Goal: Download file/media

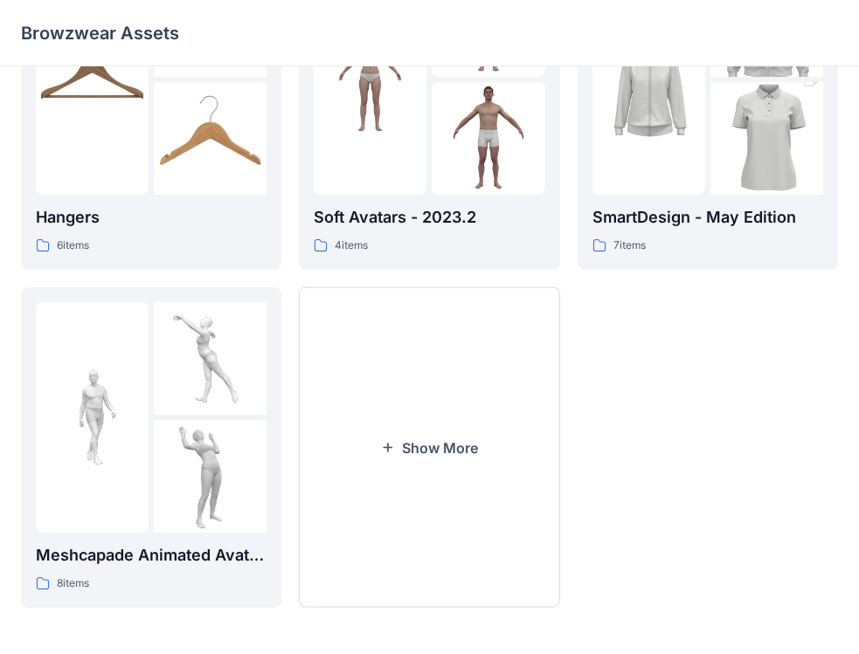
scroll to position [479, 0]
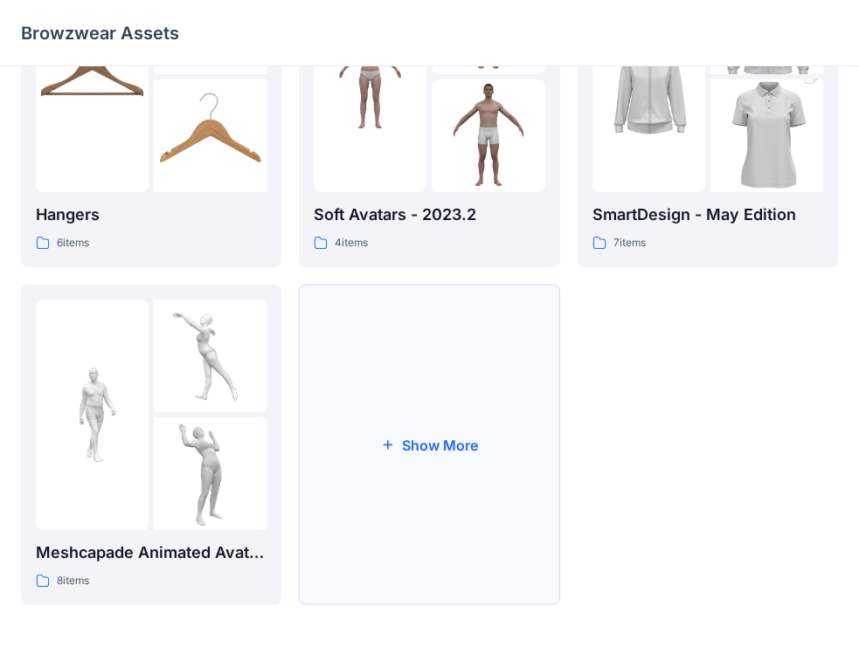
click at [445, 441] on button "Show More" at bounding box center [429, 445] width 260 height 321
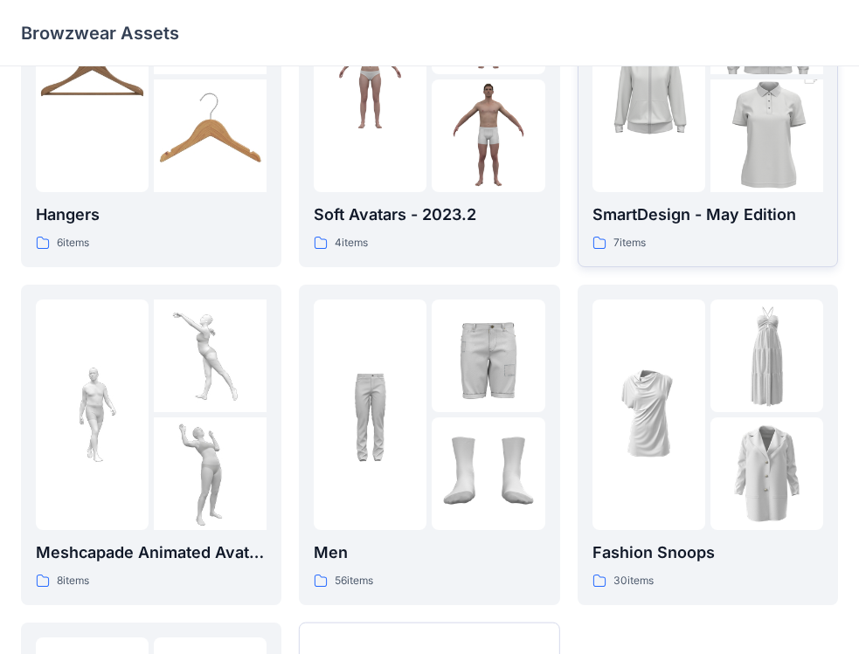
click at [765, 164] on img at bounding box center [766, 136] width 113 height 169
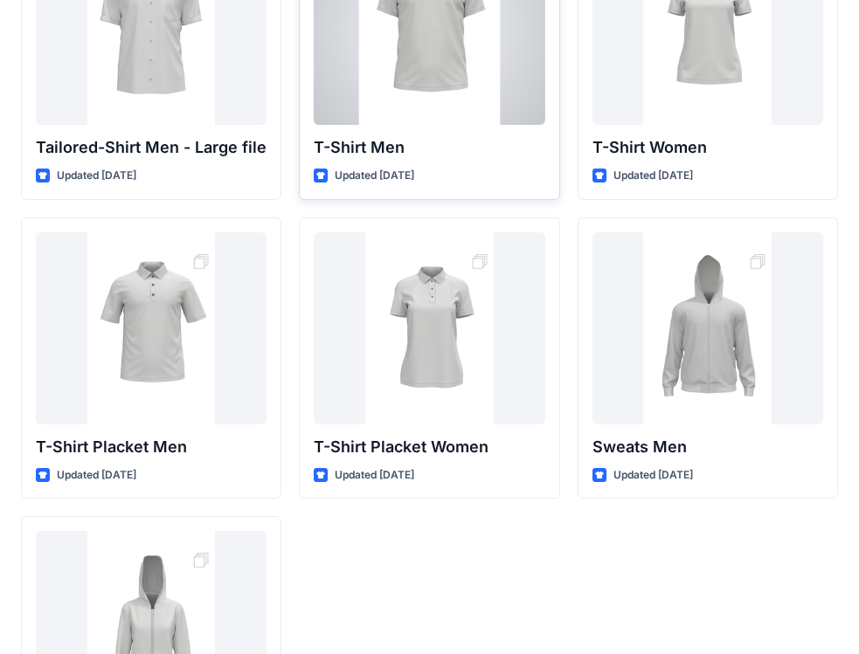
scroll to position [175, 0]
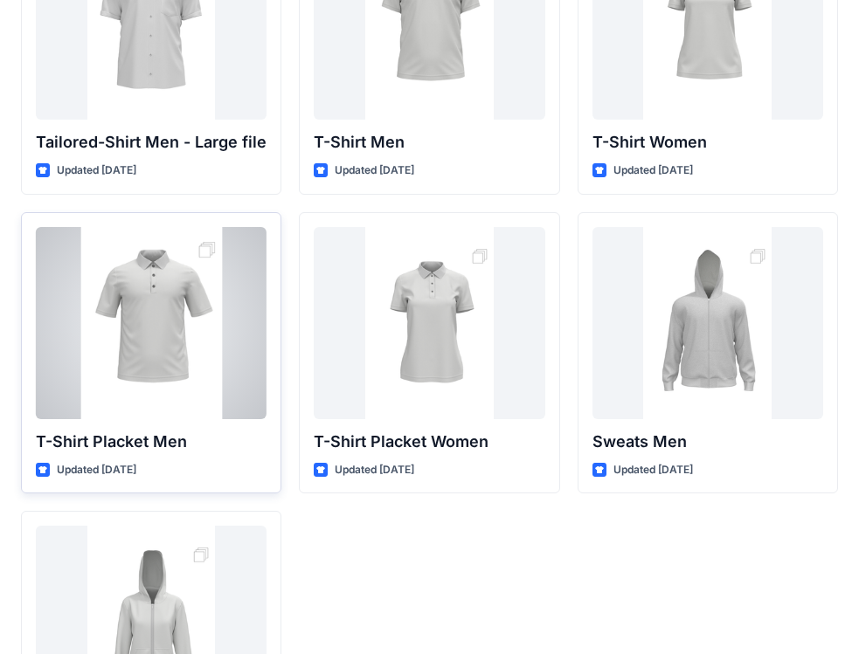
click at [135, 439] on p "T-Shirt Placket Men" at bounding box center [151, 442] width 231 height 24
click at [204, 446] on p "T-Shirt Placket Men" at bounding box center [151, 442] width 231 height 24
click at [186, 398] on div at bounding box center [151, 323] width 231 height 192
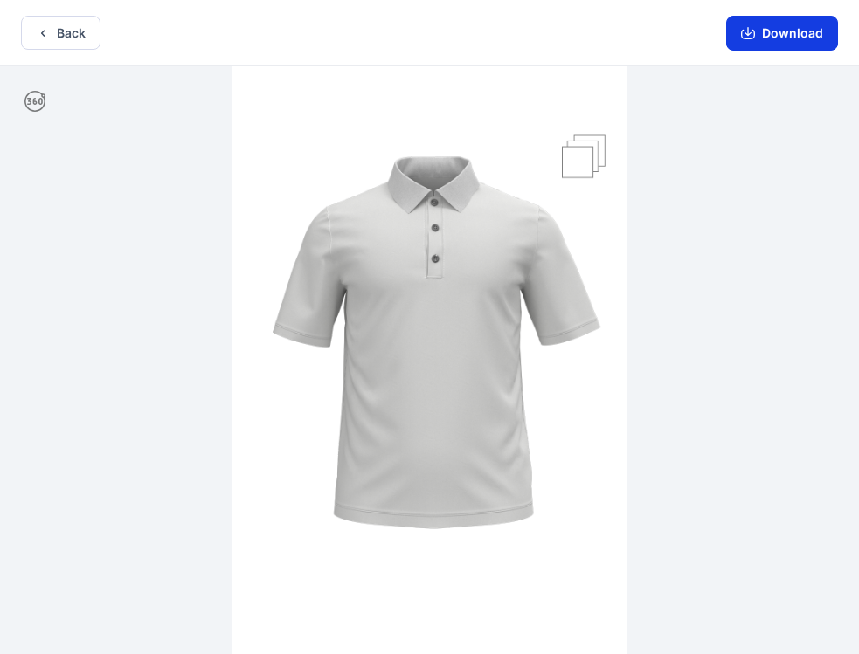
click at [778, 41] on button "Download" at bounding box center [782, 33] width 112 height 35
